Goal: Task Accomplishment & Management: Use online tool/utility

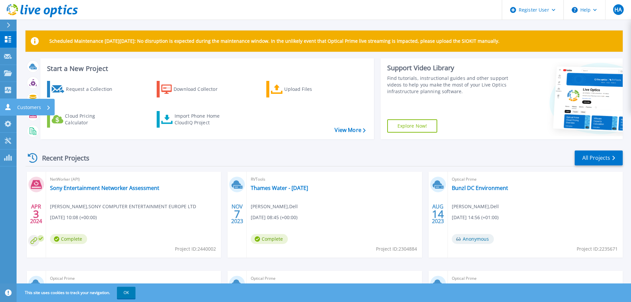
click at [7, 106] on icon at bounding box center [7, 107] width 5 height 6
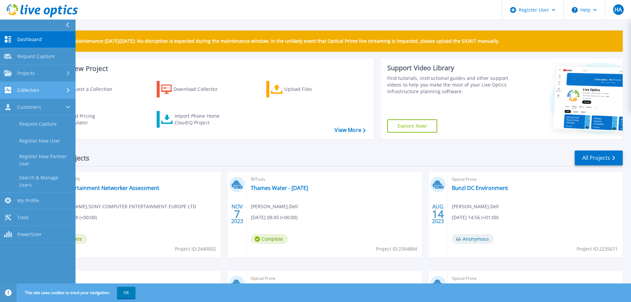
click at [19, 87] on span "Collectors" at bounding box center [28, 90] width 22 height 6
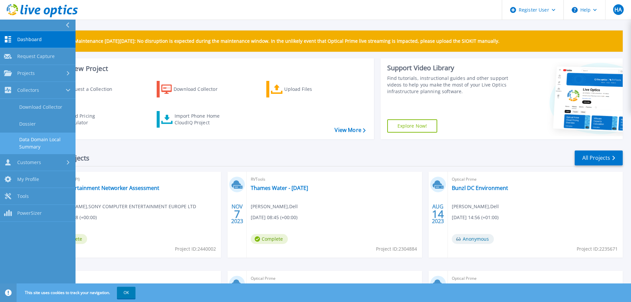
click at [33, 139] on link "Data Domain Local Summary" at bounding box center [38, 143] width 76 height 21
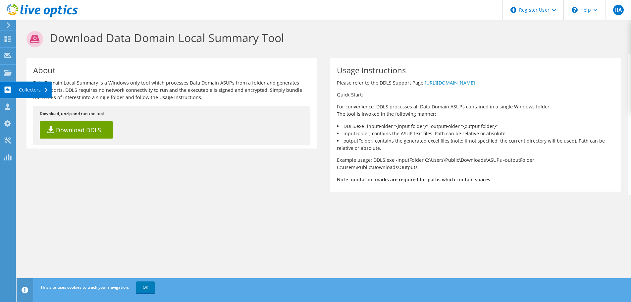
click at [9, 91] on use at bounding box center [8, 90] width 6 height 6
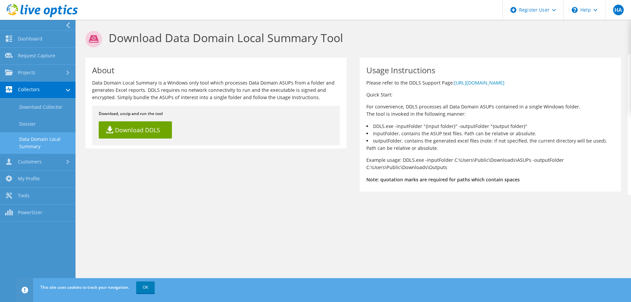
click at [153, 198] on section "Download Data Domain Local Summary Tool About Data Domain Local Summary is a Wi…" at bounding box center [354, 124] width 556 height 208
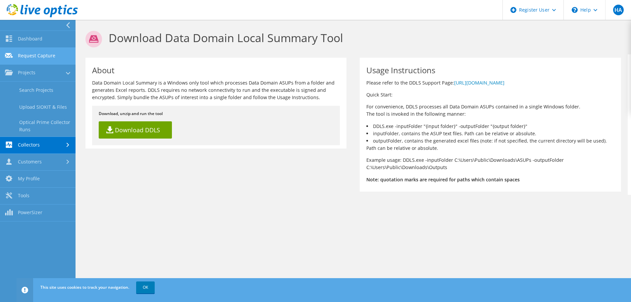
click at [44, 50] on link "Request Capture" at bounding box center [38, 56] width 76 height 17
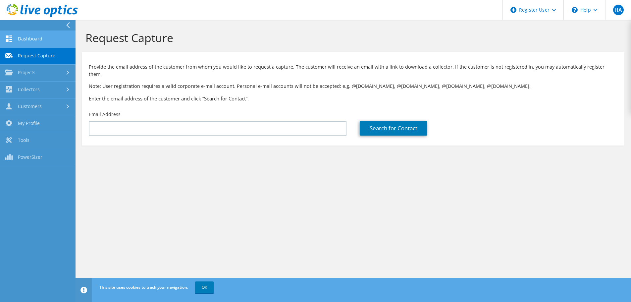
click at [31, 41] on link "Dashboard" at bounding box center [38, 39] width 76 height 17
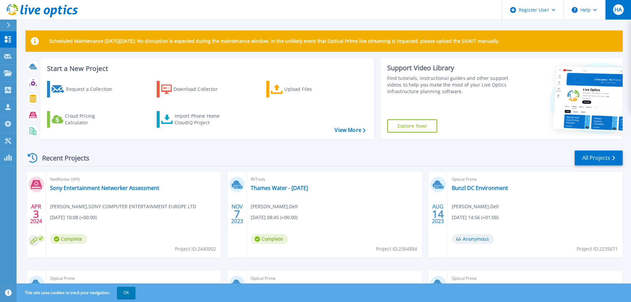
click at [618, 7] on span "HA" at bounding box center [618, 9] width 7 height 5
click at [355, 131] on link "View More" at bounding box center [350, 130] width 31 height 6
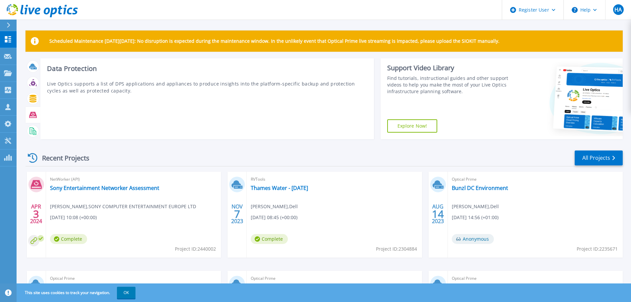
click at [31, 110] on div at bounding box center [33, 115] width 12 height 12
click at [32, 115] on icon at bounding box center [33, 115] width 8 height 8
click at [32, 116] on icon at bounding box center [33, 115] width 8 height 6
click at [33, 116] on icon at bounding box center [33, 115] width 8 height 6
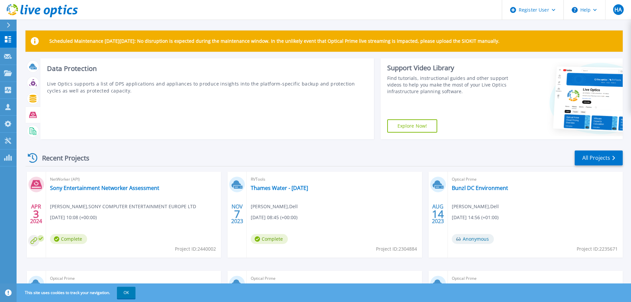
click at [32, 117] on icon at bounding box center [33, 115] width 8 height 8
click at [33, 117] on icon at bounding box center [33, 115] width 8 height 8
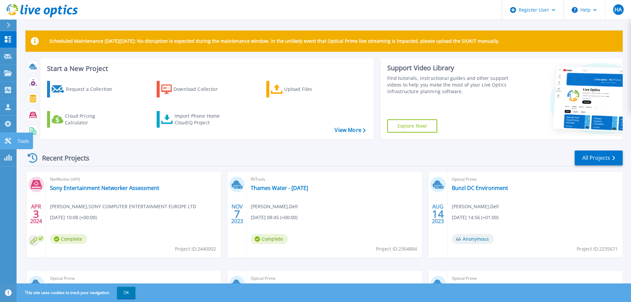
click at [11, 136] on link "Tools Tools" at bounding box center [8, 141] width 17 height 17
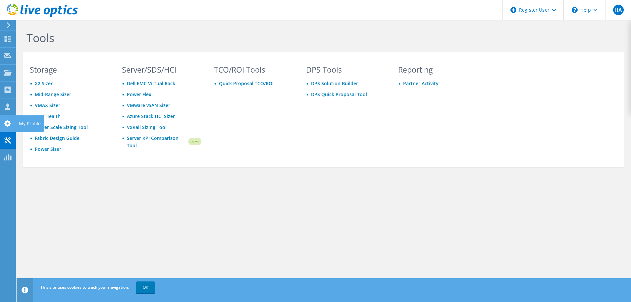
click at [8, 124] on icon at bounding box center [8, 123] width 8 height 6
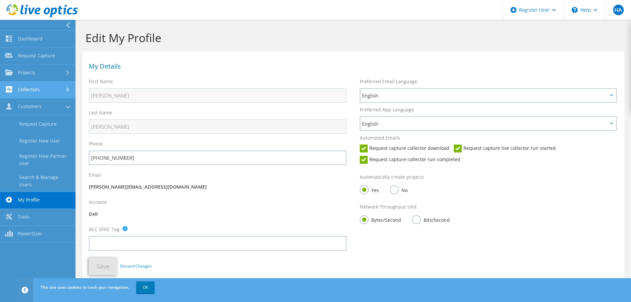
click at [41, 91] on link "Collectors" at bounding box center [38, 90] width 76 height 17
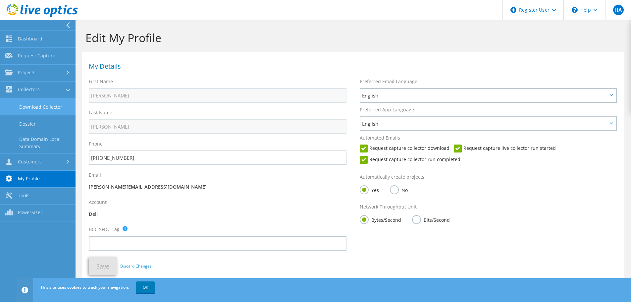
click at [48, 107] on link "Download Collector" at bounding box center [38, 106] width 76 height 17
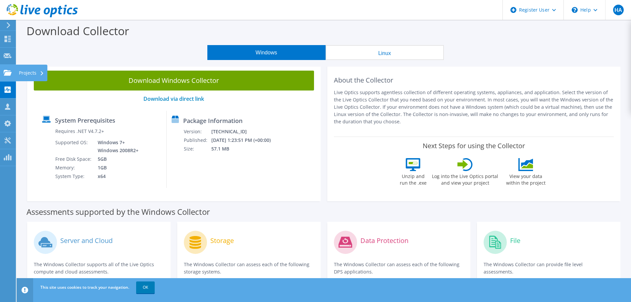
click at [9, 70] on icon at bounding box center [8, 73] width 8 height 6
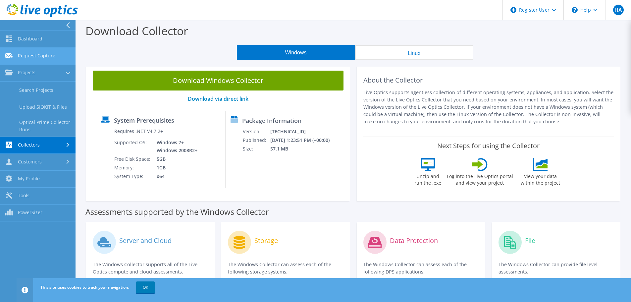
click at [39, 54] on link "Request Capture" at bounding box center [38, 56] width 76 height 17
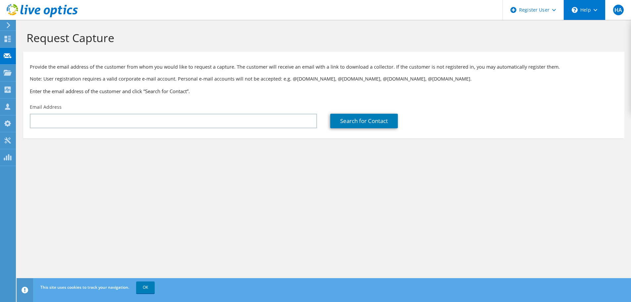
click at [585, 10] on div "\n Help" at bounding box center [585, 10] width 42 height 20
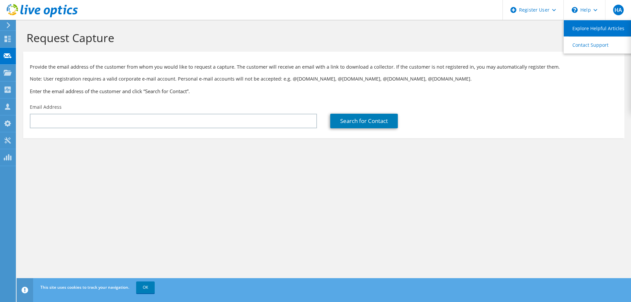
click at [578, 30] on link "Explore Helpful Articles" at bounding box center [601, 28] width 74 height 16
click at [31, 9] on icon at bounding box center [42, 11] width 71 height 14
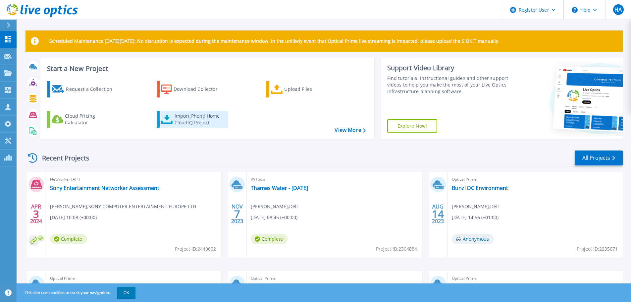
click at [210, 125] on div "Import Phone Home CloudIQ Project" at bounding box center [201, 119] width 52 height 13
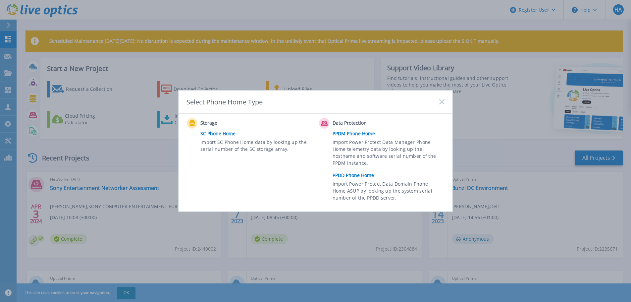
click at [363, 135] on link "PPDM Phone Home" at bounding box center [390, 134] width 115 height 10
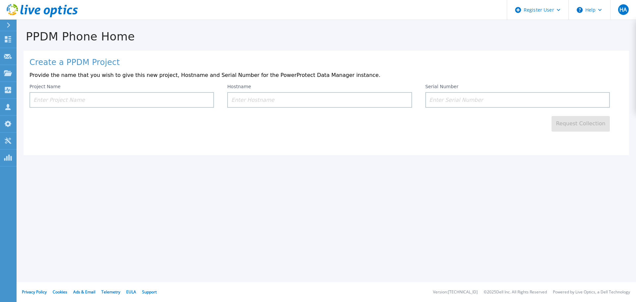
click at [442, 101] on input at bounding box center [518, 100] width 185 height 16
paste input "CKM01210606227"
type input "CKM01210606227"
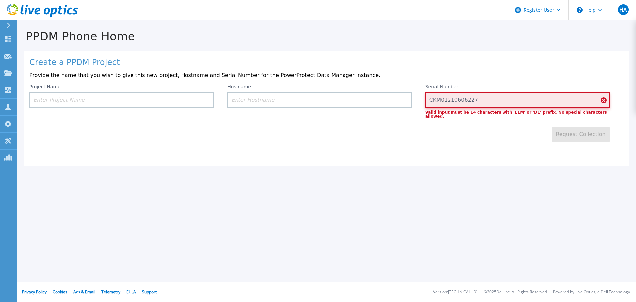
click at [434, 98] on input "CKM01210606227" at bounding box center [518, 100] width 185 height 16
click at [436, 103] on input "CKM01210606227" at bounding box center [518, 100] width 185 height 16
drag, startPoint x: 481, startPoint y: 101, endPoint x: 409, endPoint y: 100, distance: 72.3
click at [409, 100] on div "Project Name Hostname Serial Number CKM01210606227 Valid input must be 14 chara…" at bounding box center [326, 101] width 594 height 34
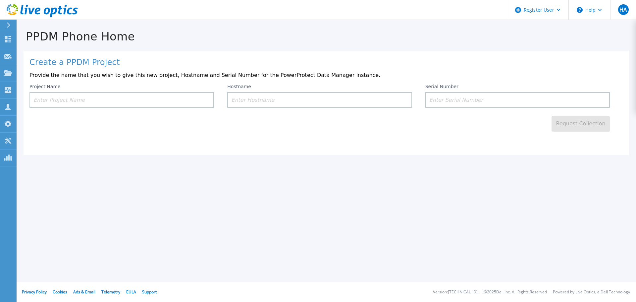
click at [123, 93] on input at bounding box center [121, 100] width 185 height 16
paste input "CKM01210606227"
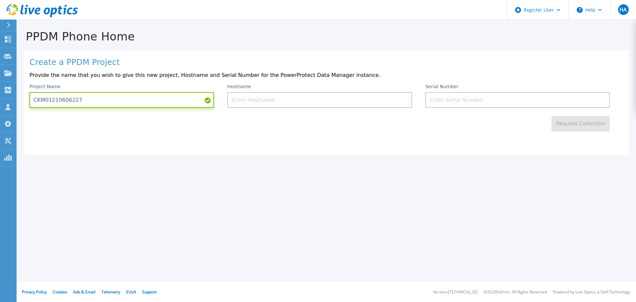
type input "CKM01210606227"
click at [272, 100] on input at bounding box center [319, 100] width 185 height 16
paste input "CKM01210606227"
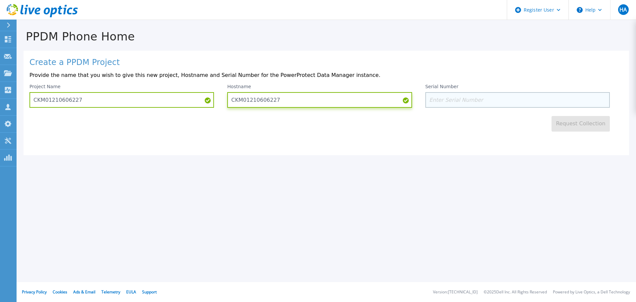
type input "CKM01210606227"
click at [482, 100] on input at bounding box center [518, 100] width 185 height 16
paste input "CKM01210606227"
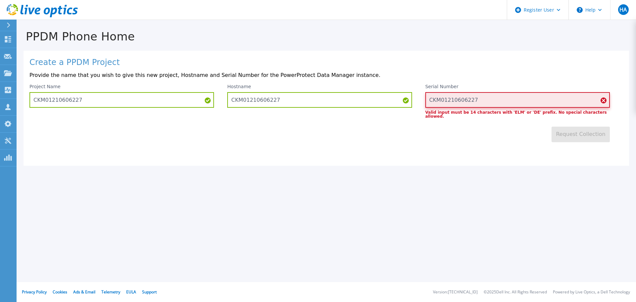
type input "CKM01210606227"
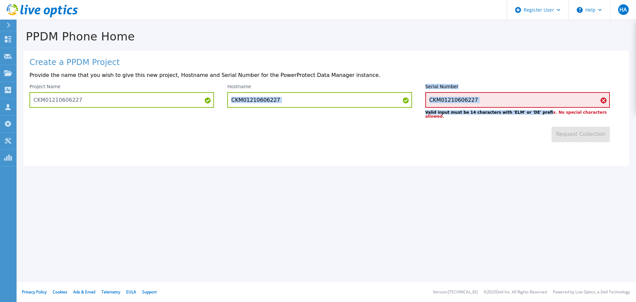
drag, startPoint x: 516, startPoint y: 112, endPoint x: 401, endPoint y: 110, distance: 115.0
click at [401, 110] on div "Project Name CKM01210606227 Hostname CKM01210606227 Serial Number CKM0121060622…" at bounding box center [326, 101] width 594 height 34
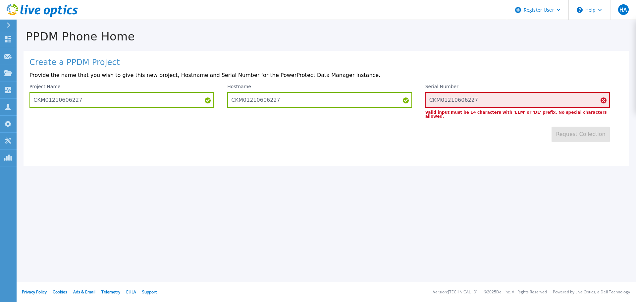
click at [380, 127] on div "Request Collection" at bounding box center [326, 130] width 594 height 24
drag, startPoint x: 305, startPoint y: 98, endPoint x: 206, endPoint y: 98, distance: 98.8
click at [206, 98] on div "Project Name CKM01210606227 Hostname CKM01210606227 Serial Number CKM0121060622…" at bounding box center [326, 101] width 594 height 34
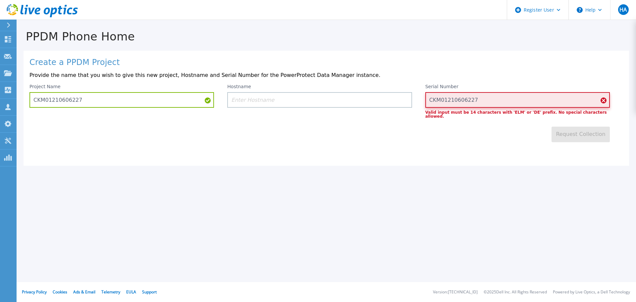
click at [502, 103] on input "CKM01210606227" at bounding box center [518, 100] width 185 height 16
drag, startPoint x: 483, startPoint y: 101, endPoint x: 408, endPoint y: 93, distance: 74.6
click at [411, 95] on div "Project Name CKM01210606227 Hostname Serial Number CKM01210606227 Valid input m…" at bounding box center [326, 101] width 594 height 34
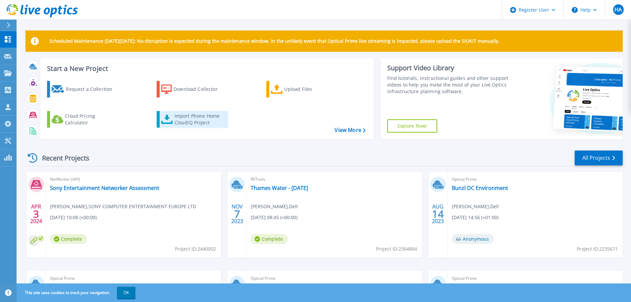
click at [182, 125] on div "Import Phone Home CloudIQ Project" at bounding box center [201, 119] width 52 height 13
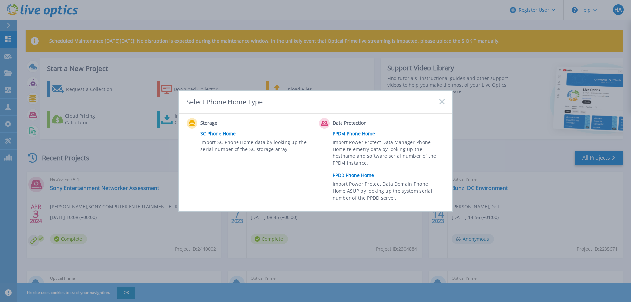
click at [356, 174] on link "PPDD Phone Home" at bounding box center [390, 175] width 115 height 10
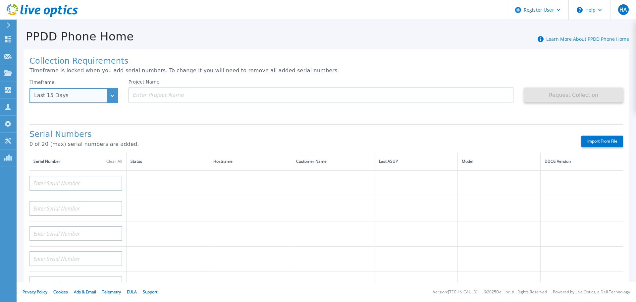
click at [82, 95] on div "Last 15 Days" at bounding box center [70, 95] width 72 height 6
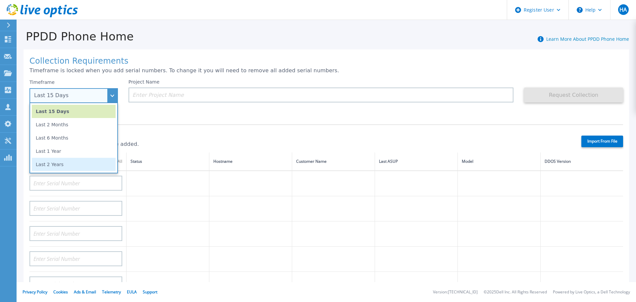
click at [68, 161] on li "Last 2 Years" at bounding box center [74, 164] width 84 height 13
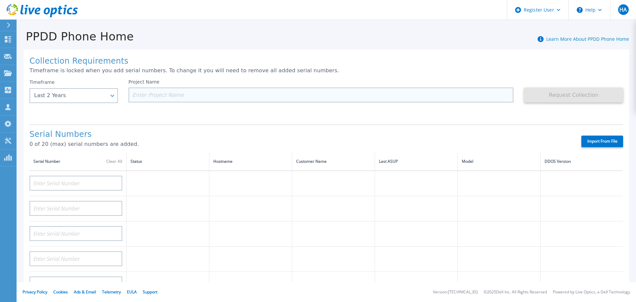
click at [184, 97] on input at bounding box center [321, 94] width 385 height 15
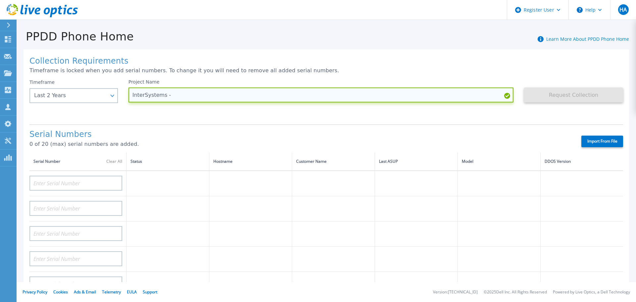
paste input "CKM01210606227"
type input "InterSystems - CKM01210606227"
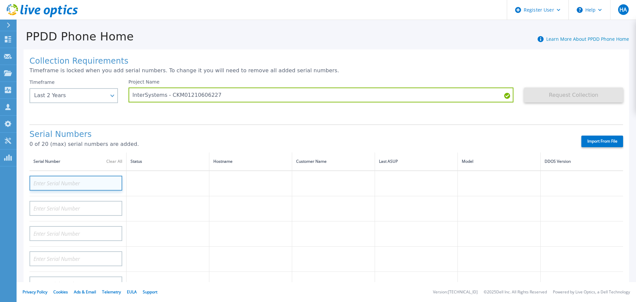
click at [84, 183] on input at bounding box center [75, 183] width 93 height 15
paste input "CKM01210606227"
type input "CKM01210606227"
